Goal: Task Accomplishment & Management: Complete application form

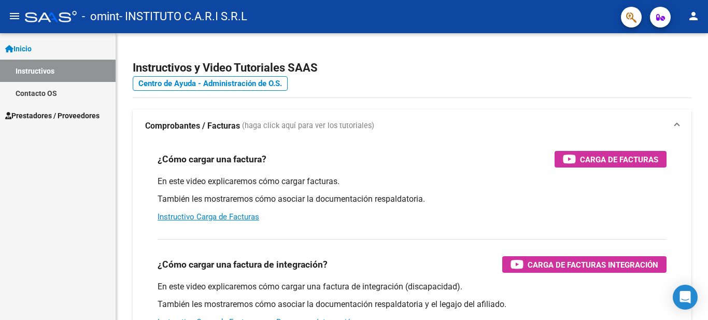
click at [63, 73] on link "Instructivos" at bounding box center [58, 71] width 116 height 22
click at [68, 112] on span "Prestadores / Proveedores" at bounding box center [52, 115] width 94 height 11
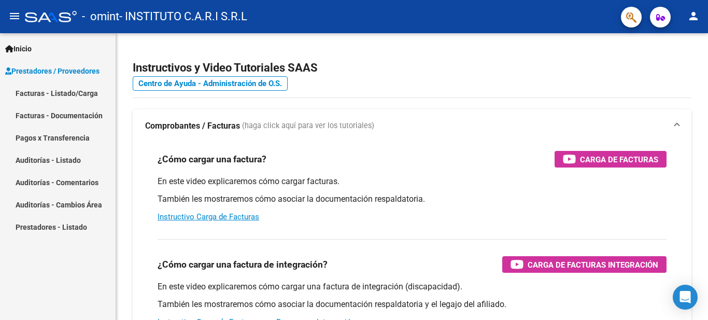
click at [67, 90] on link "Facturas - Listado/Carga" at bounding box center [58, 93] width 116 height 22
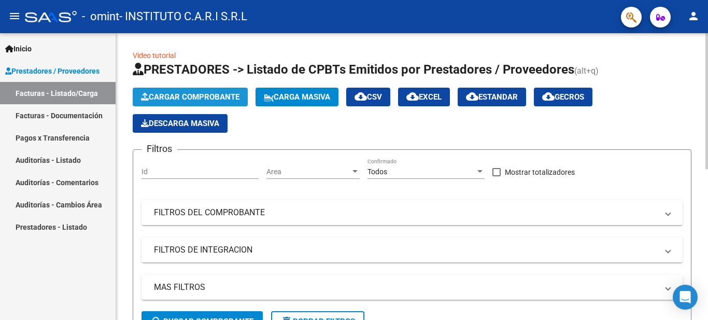
click at [218, 93] on span "Cargar Comprobante" at bounding box center [190, 96] width 98 height 9
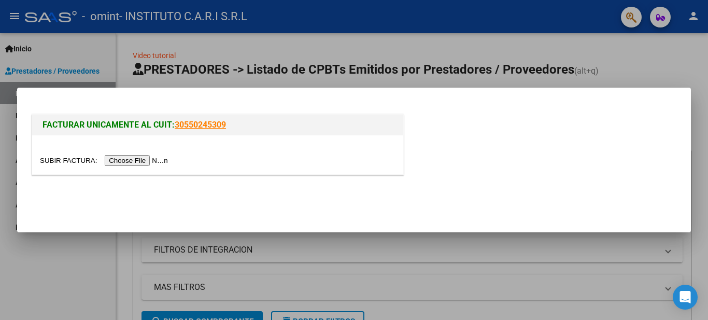
click at [145, 158] on input "file" at bounding box center [105, 160] width 131 height 11
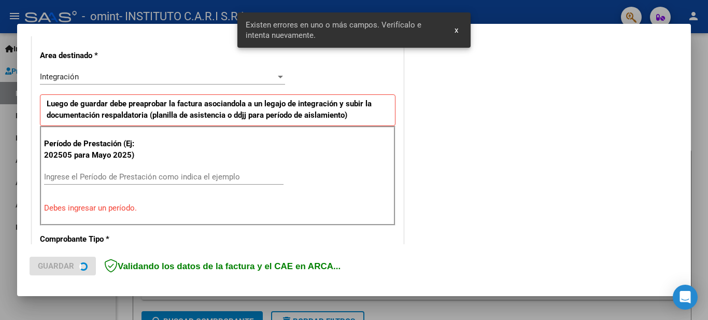
scroll to position [237, 0]
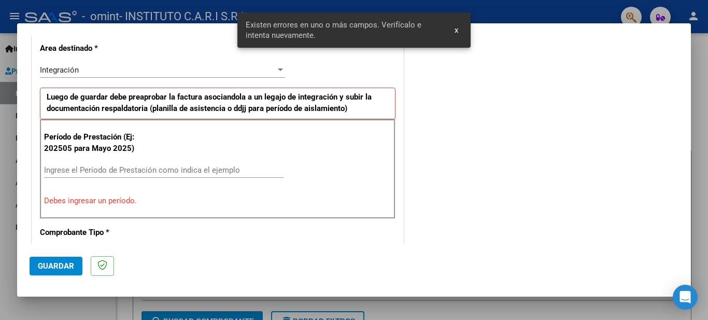
click at [104, 169] on input "Ingrese el Período de Prestación como indica el ejemplo" at bounding box center [163, 169] width 239 height 9
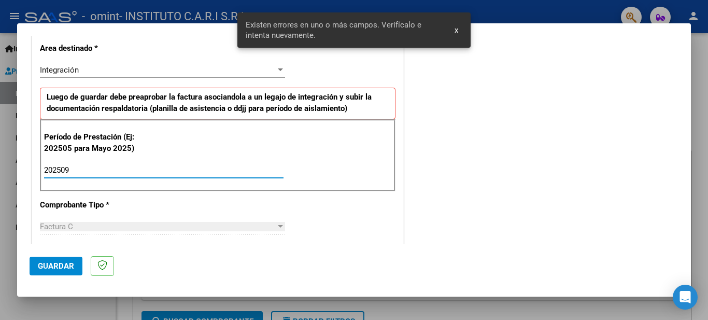
type input "202509"
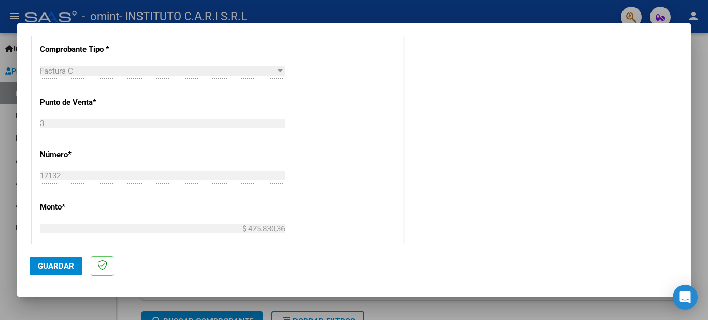
scroll to position [600, 0]
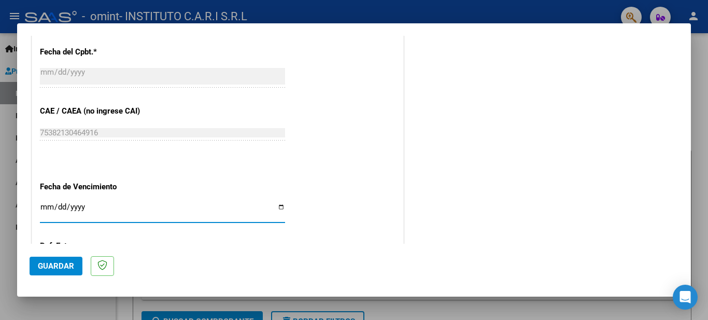
click at [276, 204] on input "Ingresar la fecha" at bounding box center [162, 211] width 245 height 17
type input "[DATE]"
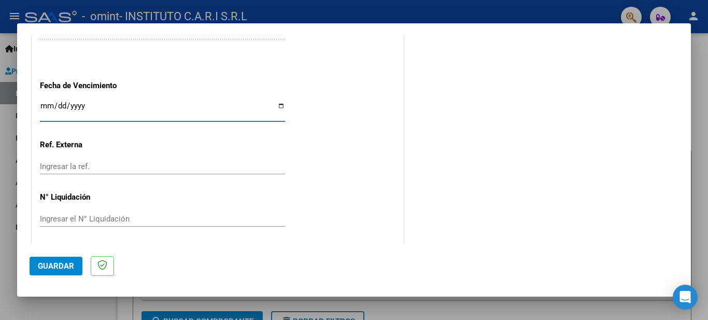
scroll to position [704, 0]
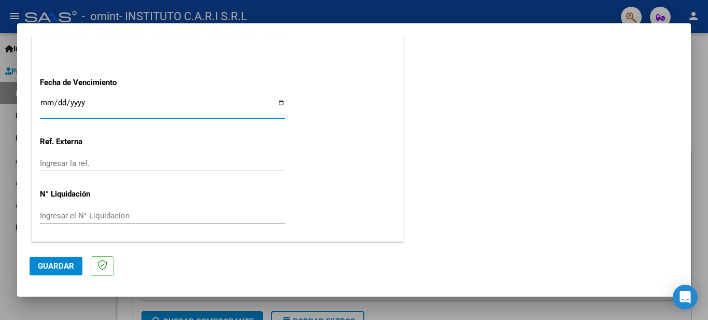
click at [50, 261] on span "Guardar" at bounding box center [56, 265] width 36 height 9
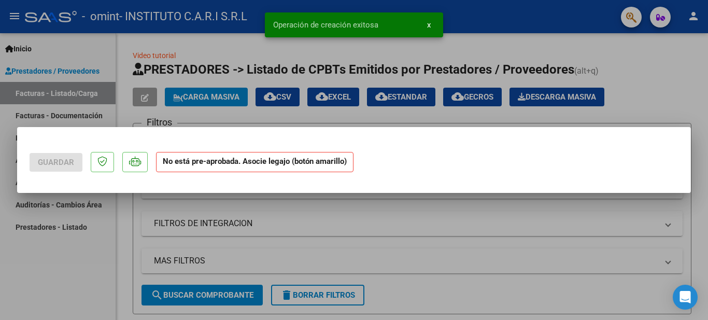
scroll to position [0, 0]
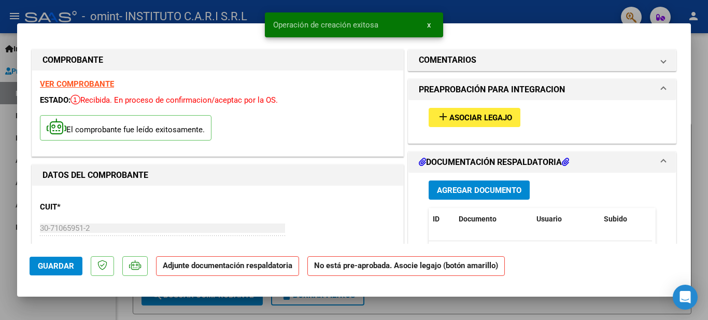
click at [437, 120] on mat-icon "add" at bounding box center [443, 116] width 12 height 12
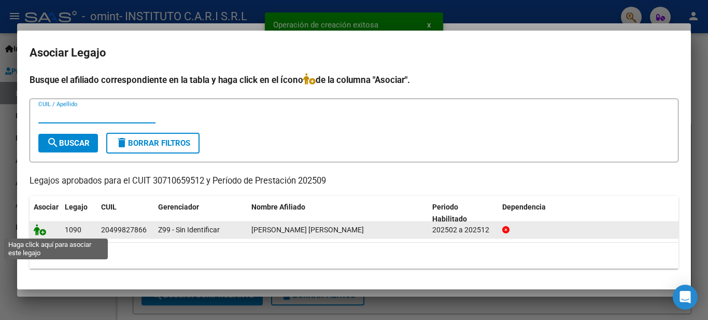
click at [44, 230] on icon at bounding box center [40, 229] width 12 height 11
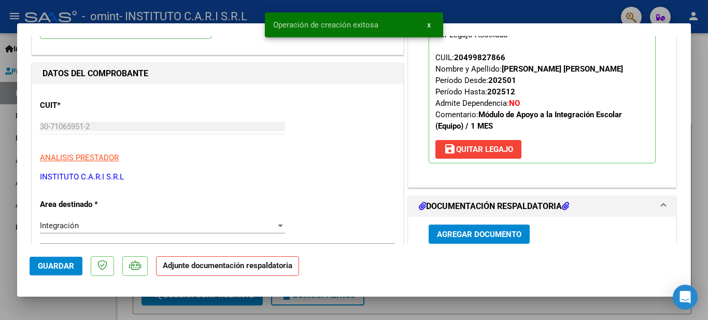
scroll to position [104, 0]
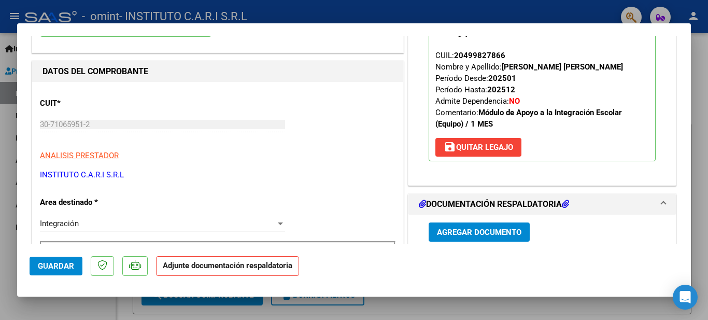
click at [437, 232] on span "Agregar Documento" at bounding box center [479, 232] width 84 height 9
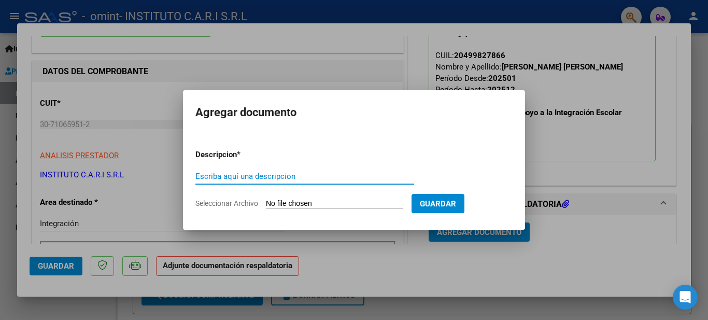
click at [232, 175] on input "Escriba aquí una descripcion" at bounding box center [304, 176] width 219 height 9
type input "planilla asistencia"
click at [224, 206] on span "Seleccionar Archivo" at bounding box center [226, 203] width 63 height 8
click at [266, 206] on input "Seleccionar Archivo" at bounding box center [334, 204] width 137 height 10
type input "C:\fakepath\[PERSON_NAME] [DATE].pdf"
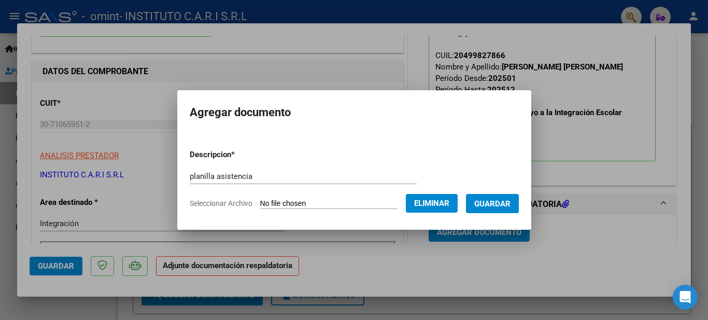
click at [442, 202] on span "Eliminar" at bounding box center [431, 202] width 35 height 9
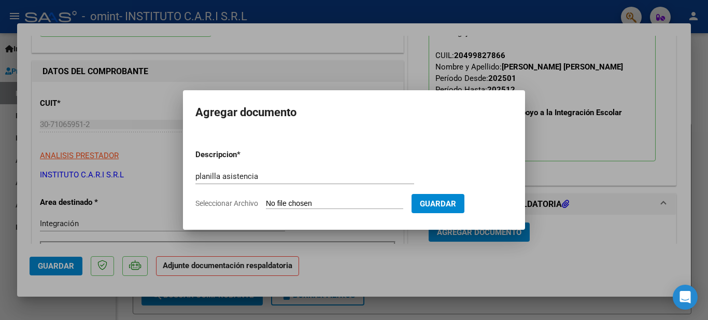
click at [229, 204] on span "Seleccionar Archivo" at bounding box center [226, 203] width 63 height 8
click at [266, 204] on input "Seleccionar Archivo" at bounding box center [334, 204] width 137 height 10
type input "C:\fakepath\[PERSON_NAME] [DATE].pdf"
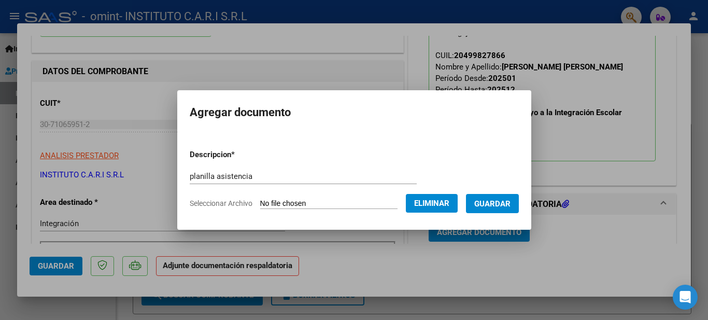
click at [504, 198] on span "Guardar" at bounding box center [492, 202] width 36 height 9
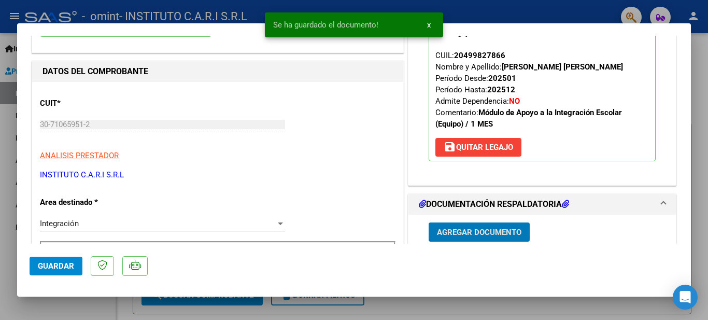
click at [53, 264] on span "Guardar" at bounding box center [56, 265] width 36 height 9
click at [430, 29] on span "x" at bounding box center [429, 24] width 4 height 9
